Goal: Task Accomplishment & Management: Use online tool/utility

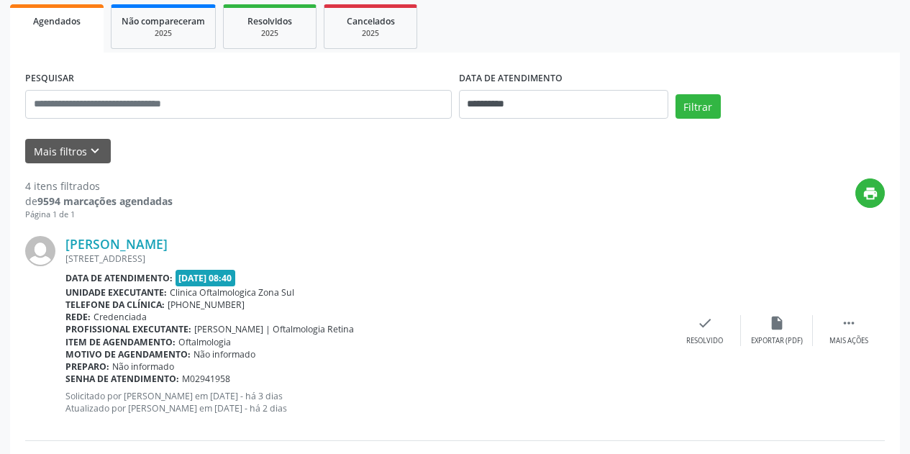
scroll to position [216, 0]
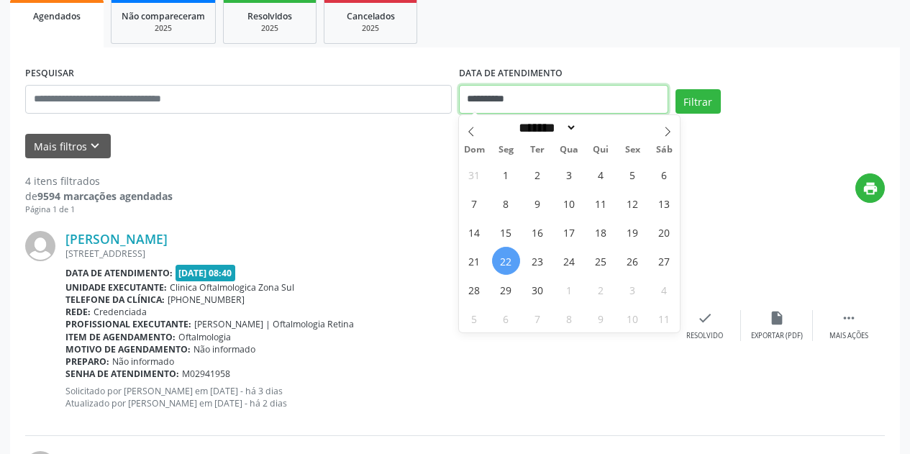
click at [596, 97] on input "**********" at bounding box center [563, 99] width 209 height 29
click at [664, 134] on icon at bounding box center [667, 132] width 10 height 10
select select "*"
click at [564, 176] on span "1" at bounding box center [569, 174] width 28 height 28
type input "**********"
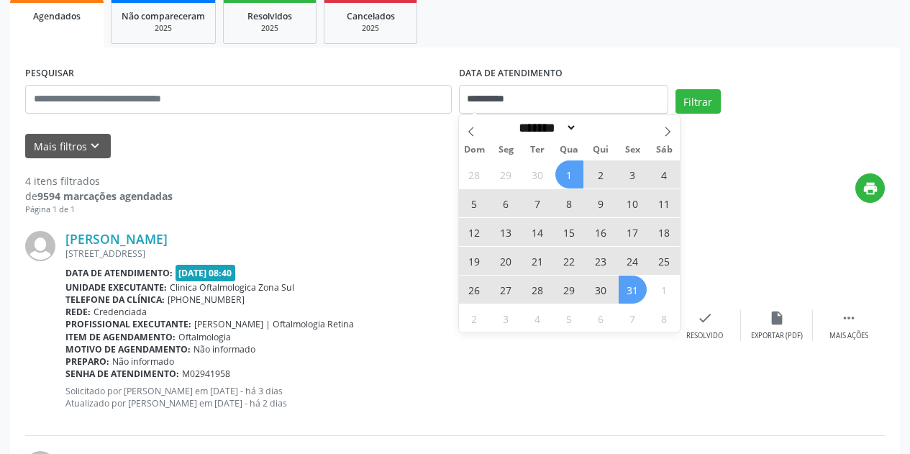
click at [641, 291] on span "31" at bounding box center [632, 289] width 28 height 28
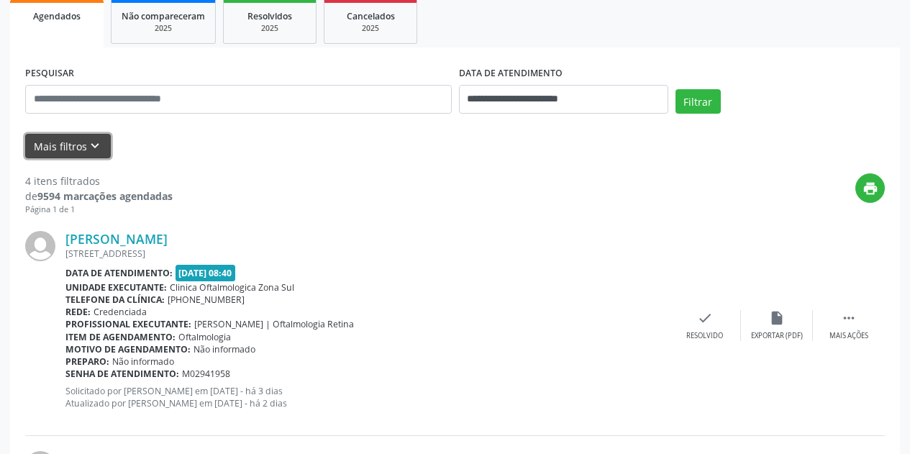
click at [87, 146] on icon "keyboard_arrow_down" at bounding box center [95, 146] width 16 height 16
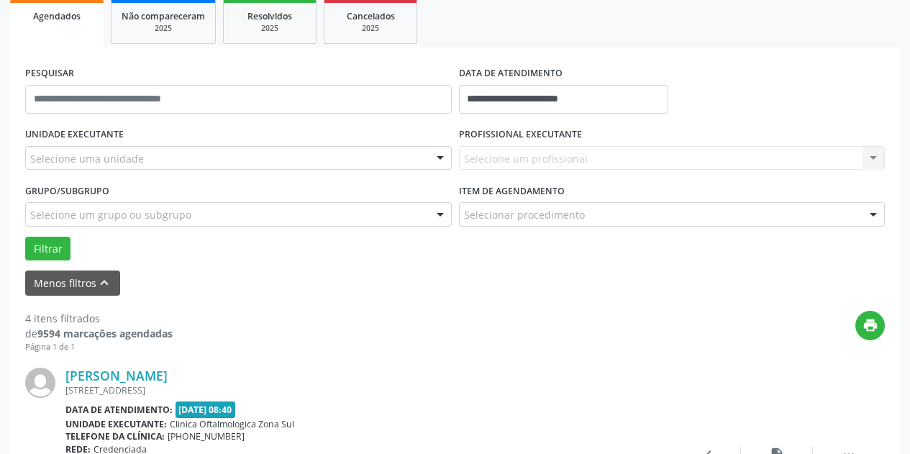
click at [151, 155] on div "Selecione uma unidade" at bounding box center [238, 158] width 426 height 24
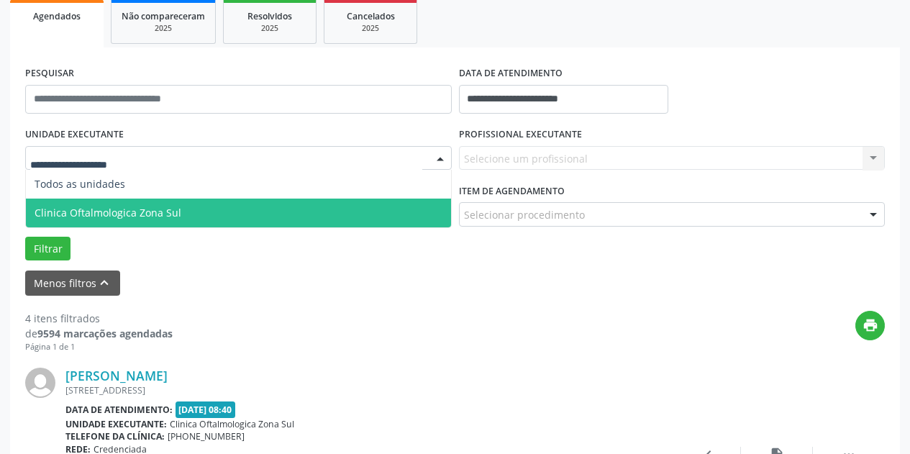
click at [184, 216] on span "Clinica Oftalmologica Zona Sul" at bounding box center [238, 212] width 425 height 29
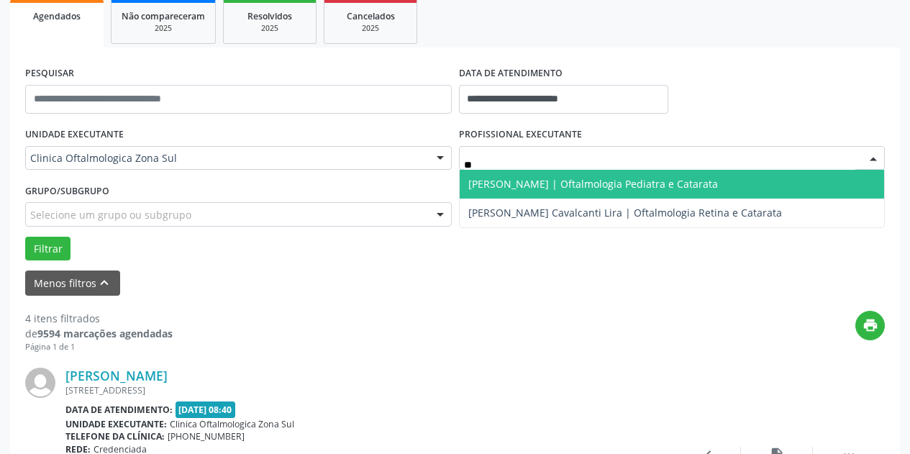
type input "*"
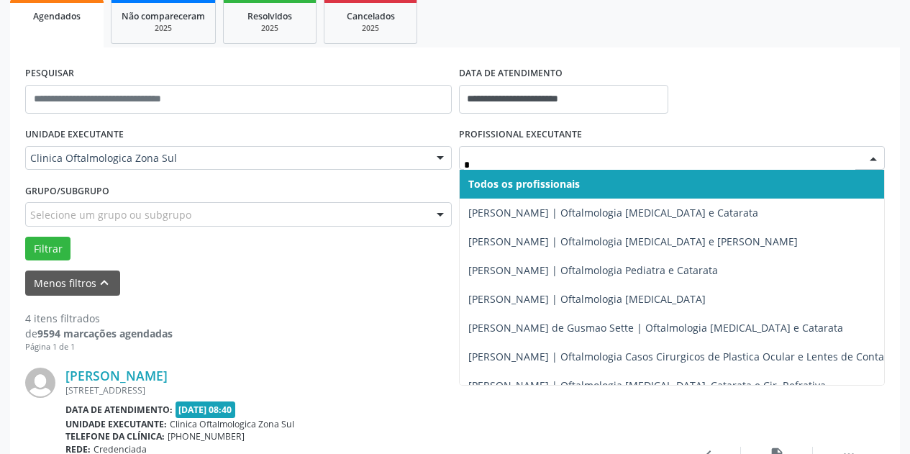
type input "**"
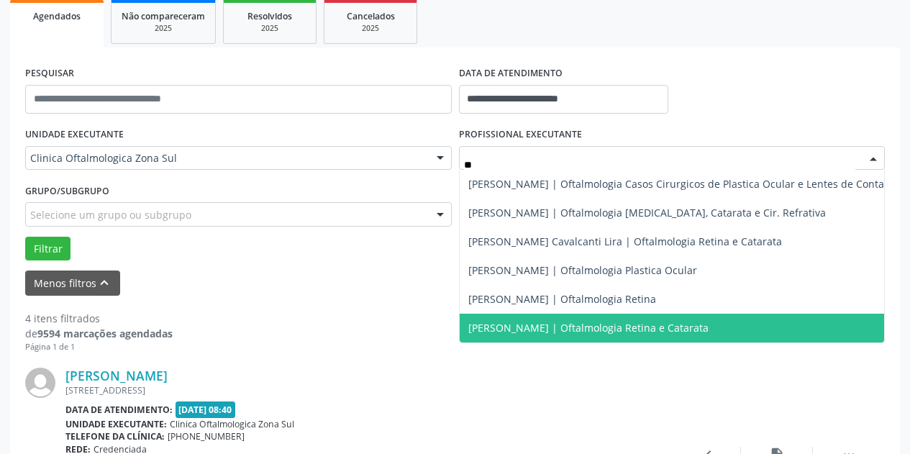
click at [506, 320] on span "[PERSON_NAME] | Oftalmologia Retina e Catarata" at bounding box center [681, 328] width 442 height 29
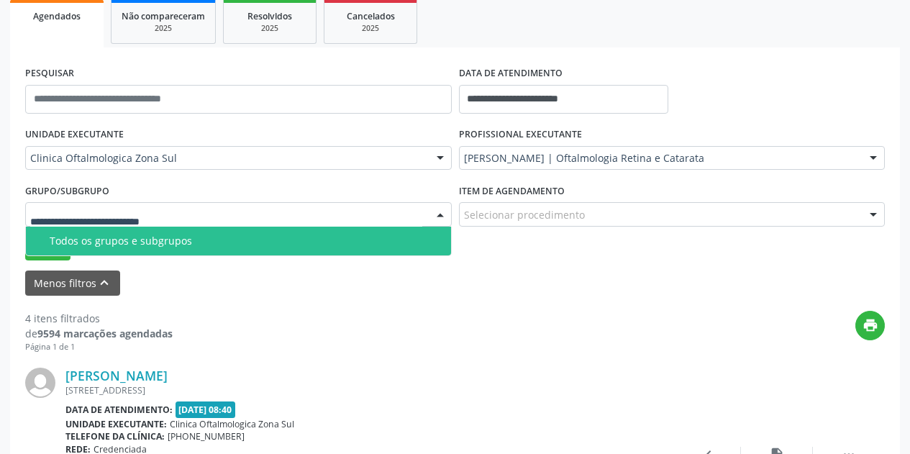
click at [334, 214] on div at bounding box center [238, 214] width 426 height 24
click at [183, 235] on div "Todos os grupos e subgrupos" at bounding box center [246, 241] width 393 height 12
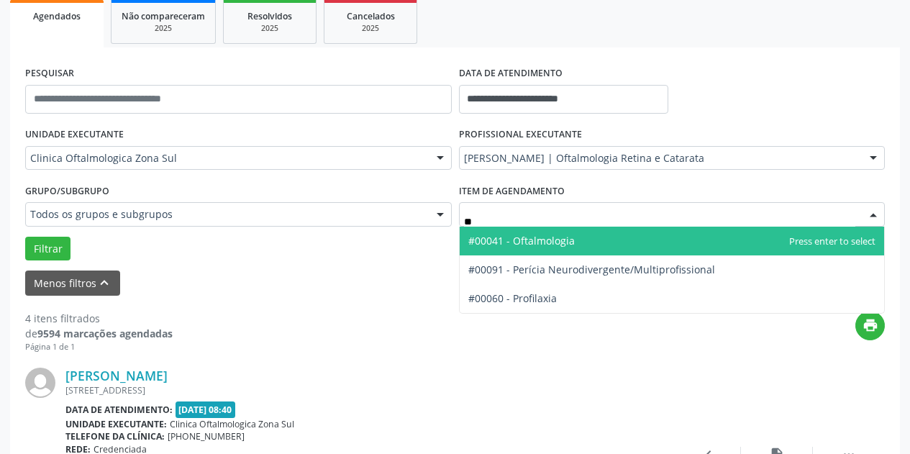
type input "***"
click at [541, 234] on span "#00041 - Oftalmologia" at bounding box center [521, 241] width 106 height 14
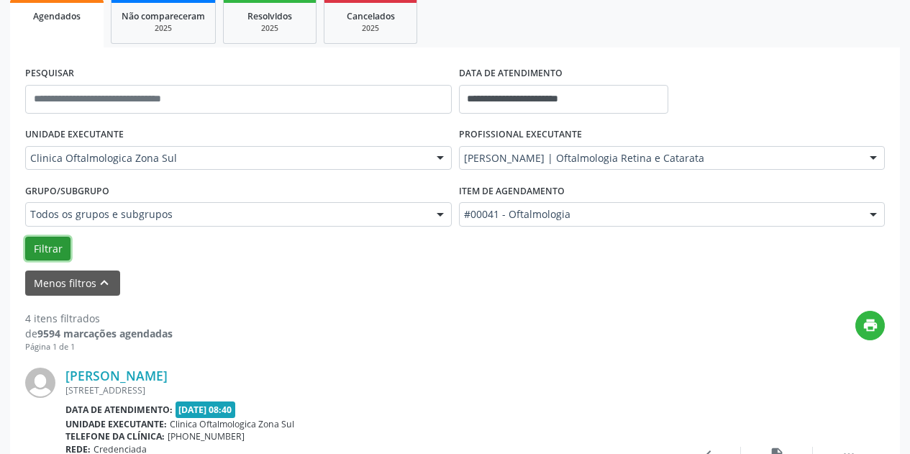
click at [46, 246] on button "Filtrar" at bounding box center [47, 249] width 45 height 24
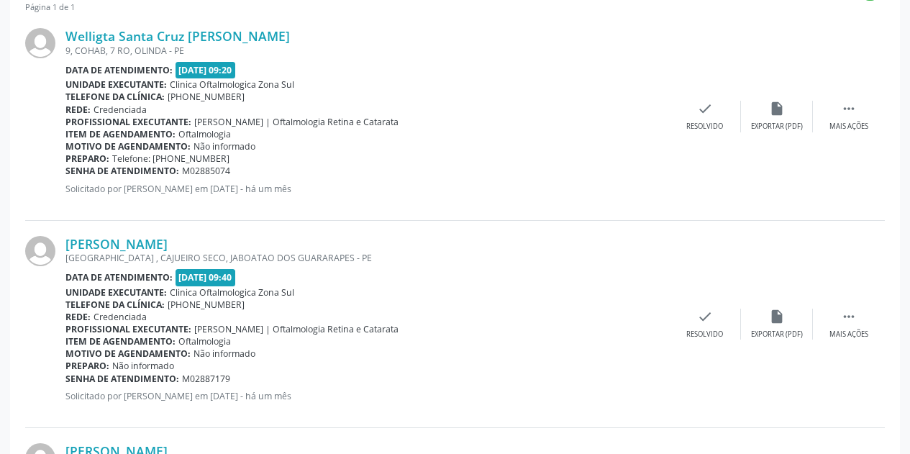
scroll to position [473, 0]
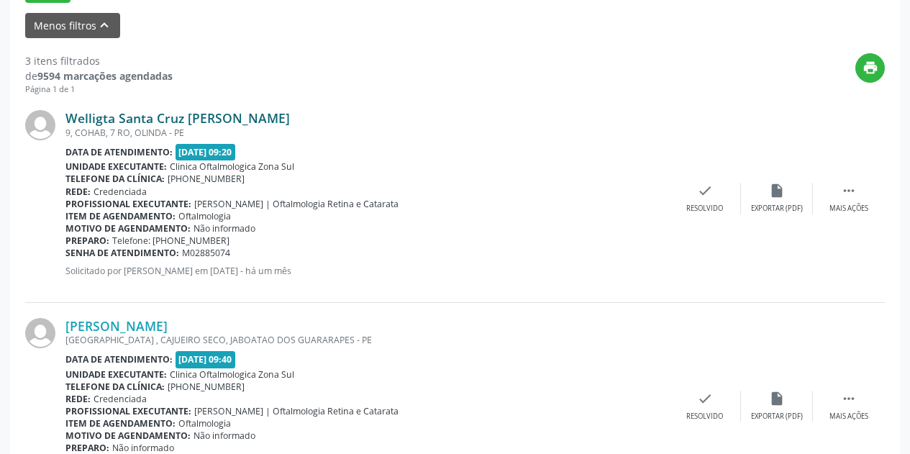
click at [232, 112] on link "Welligta Santa Cruz [PERSON_NAME]" at bounding box center [177, 118] width 224 height 16
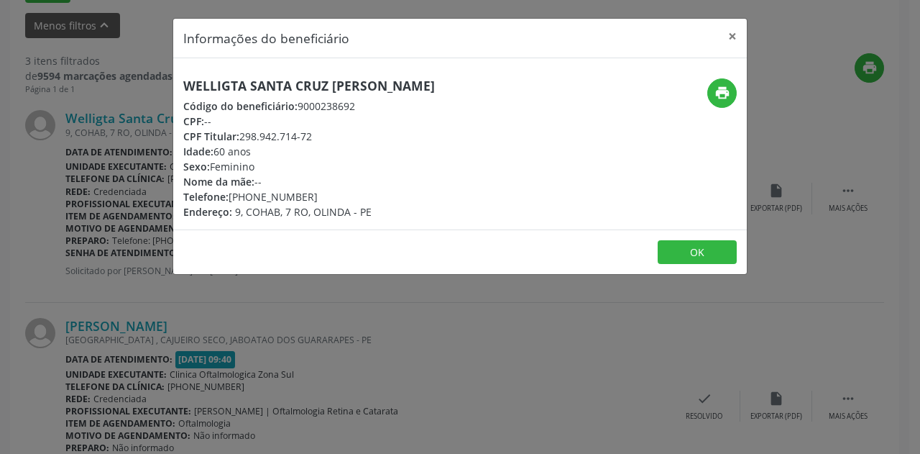
drag, startPoint x: 447, startPoint y: 86, endPoint x: 178, endPoint y: 90, distance: 269.7
click at [178, 90] on div "Welligta Santa Cruz [PERSON_NAME] Código do beneficiário: 9000238692 CPF: -- CP…" at bounding box center [364, 148] width 383 height 141
copy h5 "Welligta Santa Cruz [PERSON_NAME]"
drag, startPoint x: 318, startPoint y: 197, endPoint x: 228, endPoint y: 195, distance: 89.9
click at [228, 195] on div "Telefone: [PHONE_NUMBER]" at bounding box center [309, 196] width 252 height 15
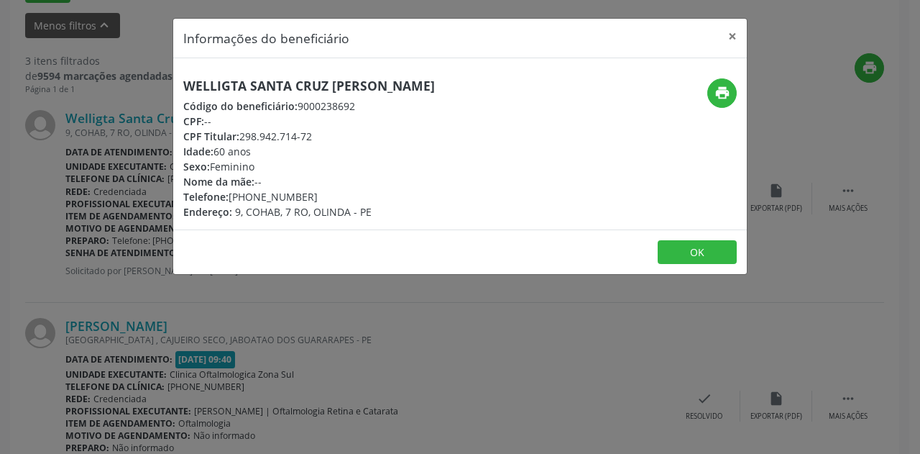
copy div "[PHONE_NUMBER]"
drag, startPoint x: 731, startPoint y: 33, endPoint x: 600, endPoint y: 73, distance: 136.7
click at [730, 35] on button "×" at bounding box center [732, 36] width 29 height 35
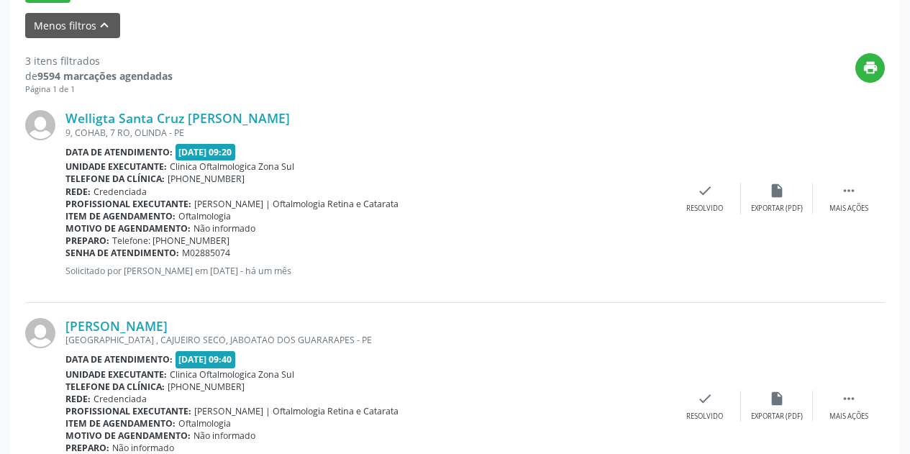
drag, startPoint x: 204, startPoint y: 254, endPoint x: 65, endPoint y: 256, distance: 138.1
click at [65, 256] on div "Senha de atendimento: M02885074" at bounding box center [366, 253] width 603 height 12
copy div "Senha de atendimento: M02885074"
click at [192, 112] on link "Welligta Santa Cruz [PERSON_NAME]" at bounding box center [177, 118] width 224 height 16
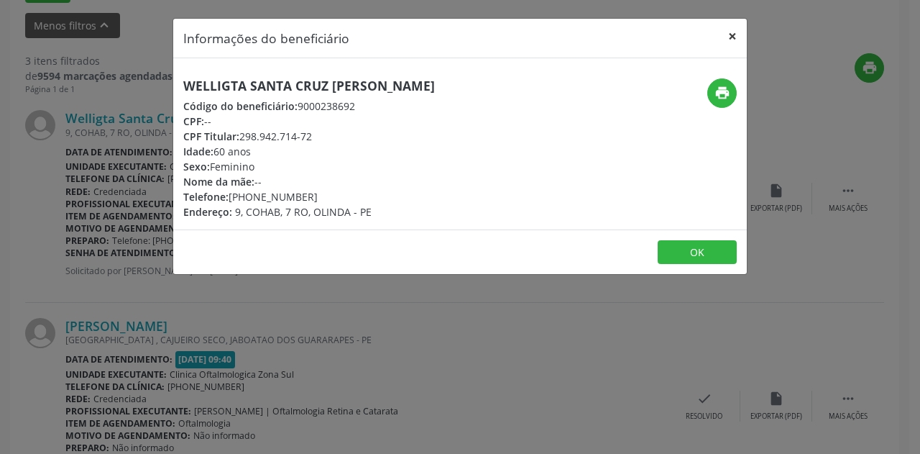
click at [731, 36] on button "×" at bounding box center [732, 36] width 29 height 35
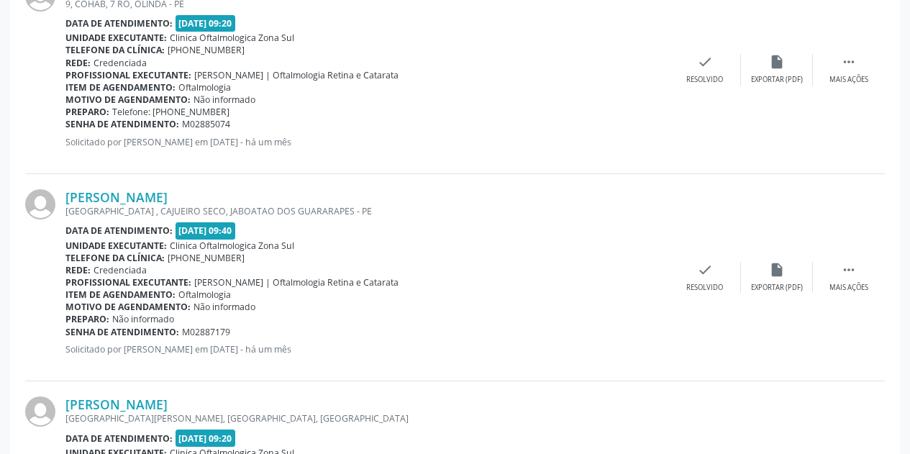
scroll to position [617, 0]
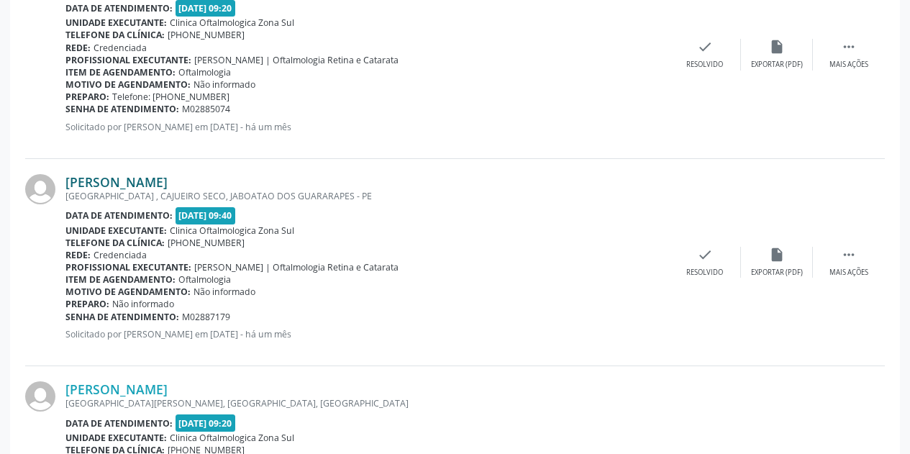
click at [168, 178] on link "[PERSON_NAME]" at bounding box center [116, 182] width 102 height 16
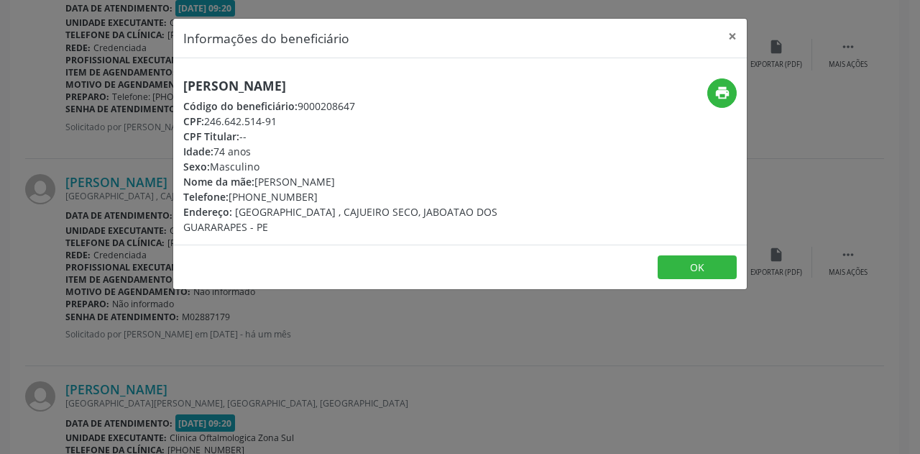
drag, startPoint x: 289, startPoint y: 85, endPoint x: 173, endPoint y: 85, distance: 116.5
click at [173, 85] on div "Informações do beneficiário × [PERSON_NAME] Código do beneficiário: 9000208647 …" at bounding box center [460, 154] width 575 height 273
copy h5 "[PERSON_NAME]"
click at [733, 34] on button "×" at bounding box center [732, 36] width 29 height 35
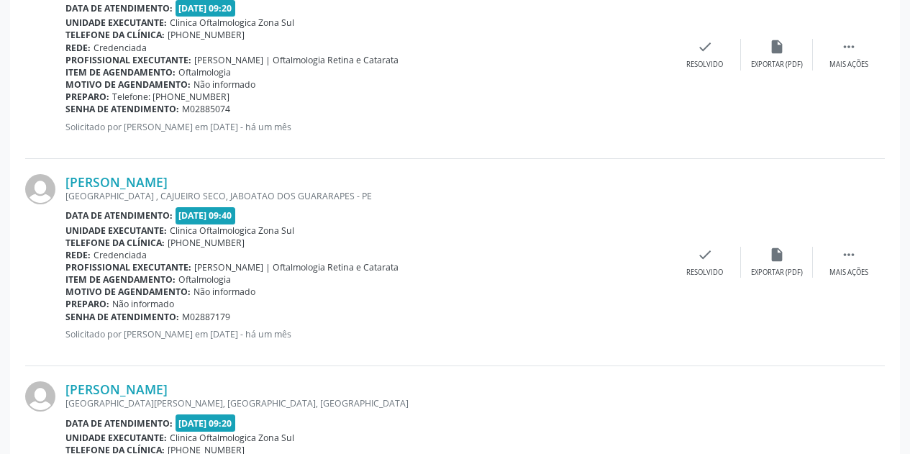
drag, startPoint x: 237, startPoint y: 319, endPoint x: 68, endPoint y: 317, distance: 169.0
click at [68, 317] on div "Senha de atendimento: M02887179" at bounding box center [366, 317] width 603 height 12
copy div "Senha de atendimento: M02887179"
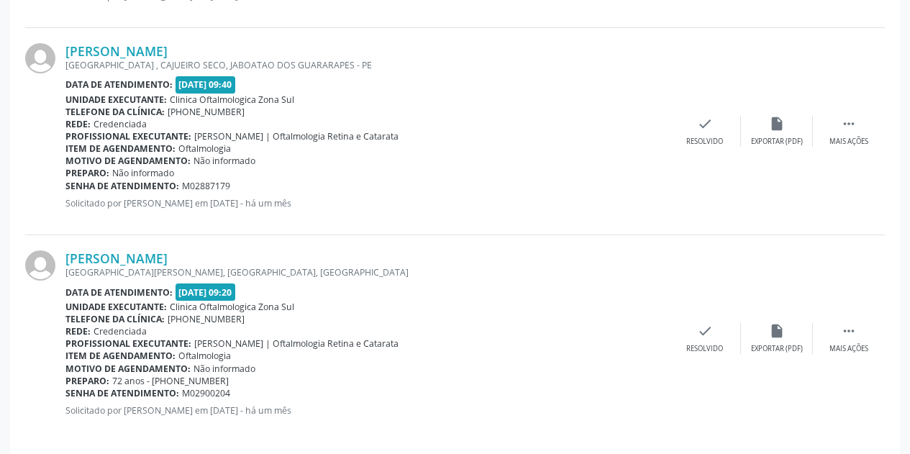
scroll to position [761, 0]
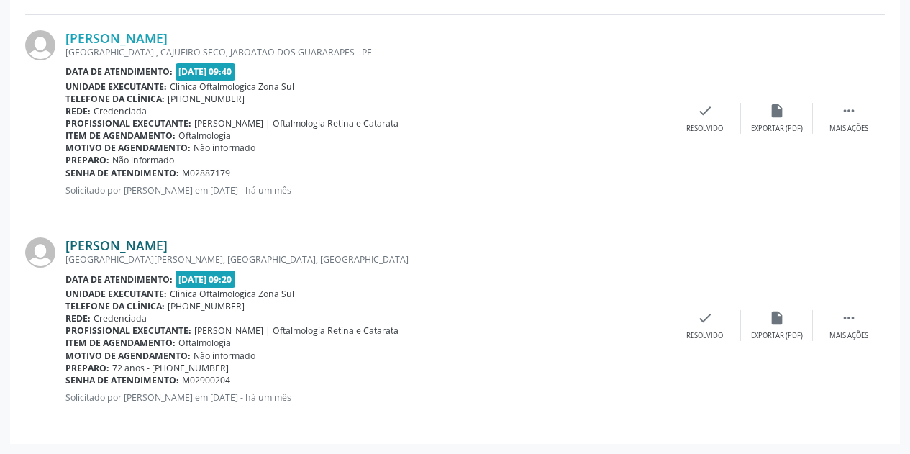
click at [163, 247] on link "[PERSON_NAME]" at bounding box center [116, 245] width 102 height 16
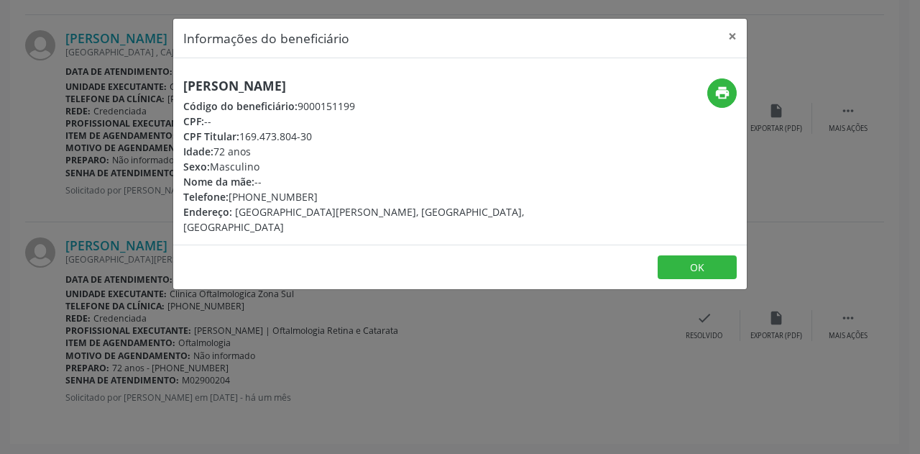
drag, startPoint x: 411, startPoint y: 84, endPoint x: 179, endPoint y: 88, distance: 232.3
click at [179, 88] on div "[PERSON_NAME] Código do beneficiário: 9000151199 CPF: -- CPF Titular: 169.473.8…" at bounding box center [364, 156] width 383 height 156
copy h5 "[PERSON_NAME]"
click at [734, 33] on button "×" at bounding box center [732, 36] width 29 height 35
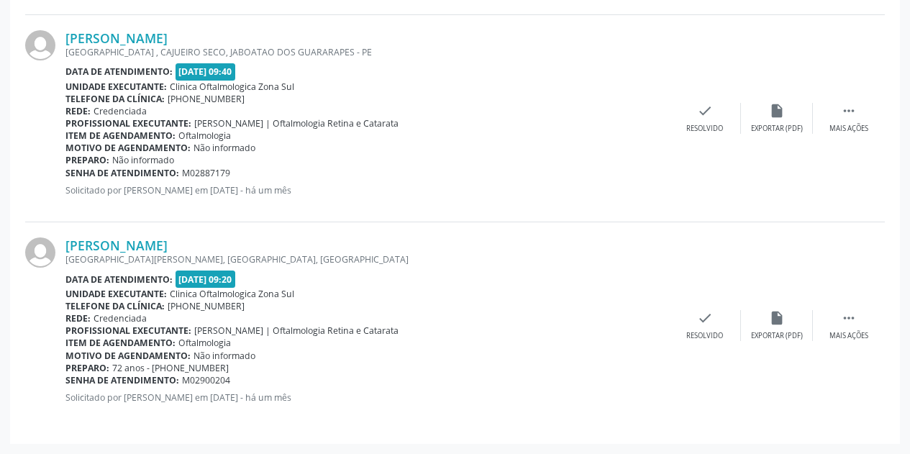
drag, startPoint x: 238, startPoint y: 380, endPoint x: 66, endPoint y: 381, distance: 171.9
click at [66, 381] on div "Senha de atendimento: M02900204" at bounding box center [366, 380] width 603 height 12
copy div "Senha de atendimento: M02900204"
